Goal: Check status: Check status

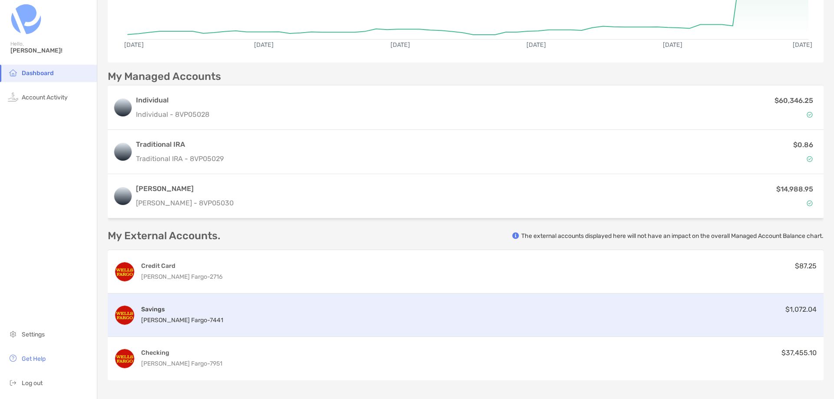
scroll to position [217, 0]
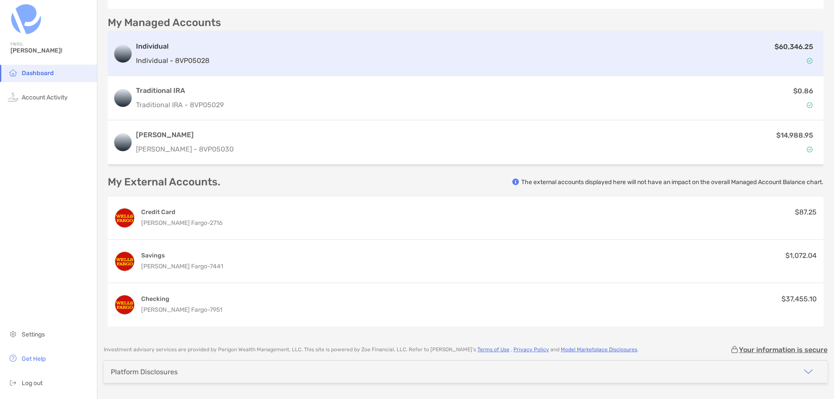
click at [655, 46] on div "$60,346.25" at bounding box center [516, 53] width 606 height 25
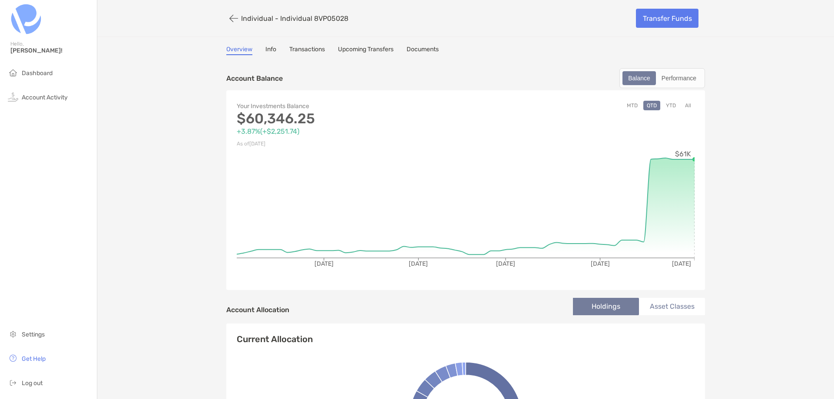
click at [347, 48] on link "Upcoming Transfers" at bounding box center [366, 51] width 56 height 10
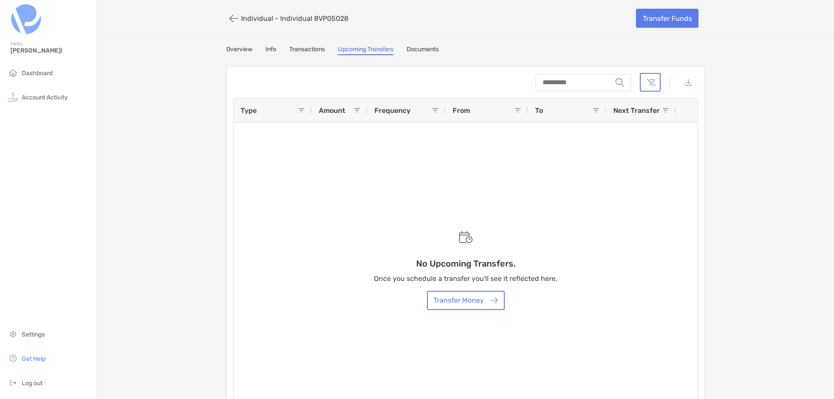
click at [312, 53] on link "Transactions" at bounding box center [307, 51] width 36 height 10
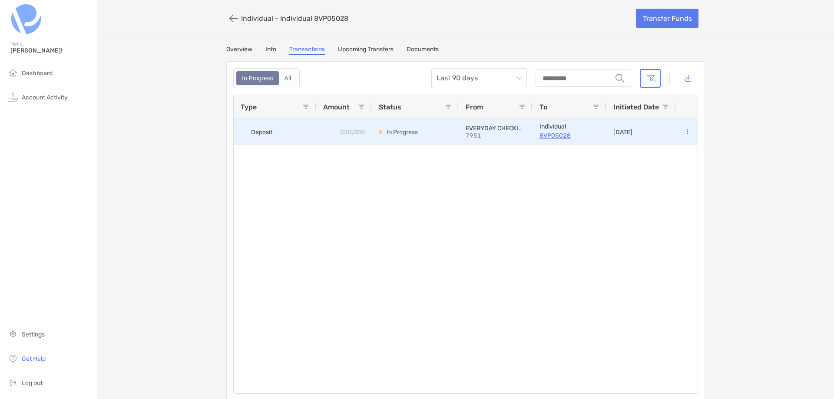
click at [683, 131] on button at bounding box center [687, 132] width 9 height 9
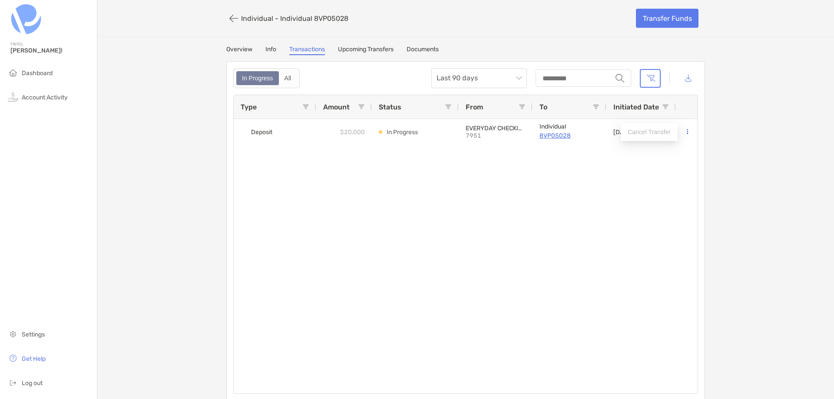
click at [745, 176] on div "Individual - Individual 8VP05028 Transfer Funds Overview Info Transactions Upco…" at bounding box center [465, 200] width 737 height 401
